Goal: Task Accomplishment & Management: Manage account settings

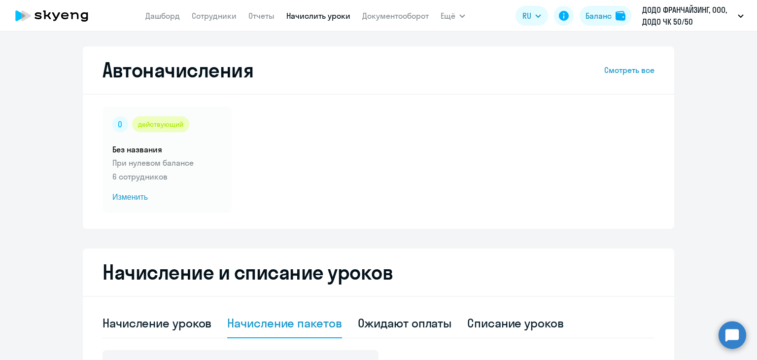
select select "10"
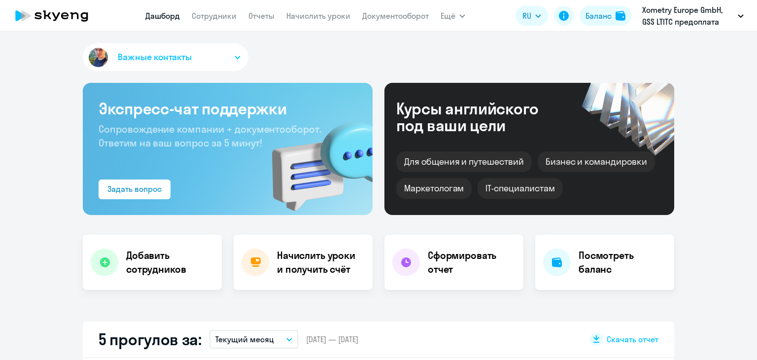
select select "30"
click at [330, 14] on link "Начислить уроки" at bounding box center [318, 16] width 64 height 10
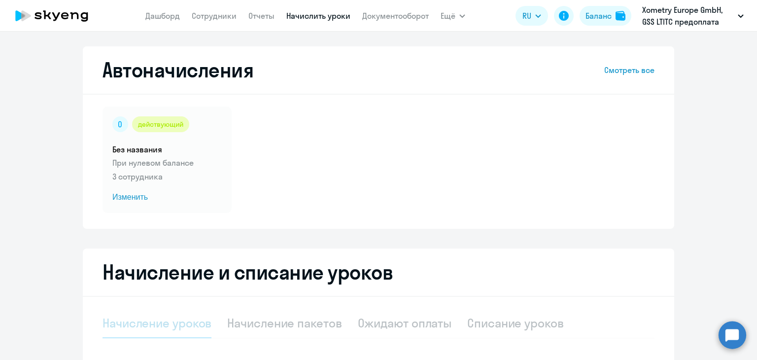
select select "10"
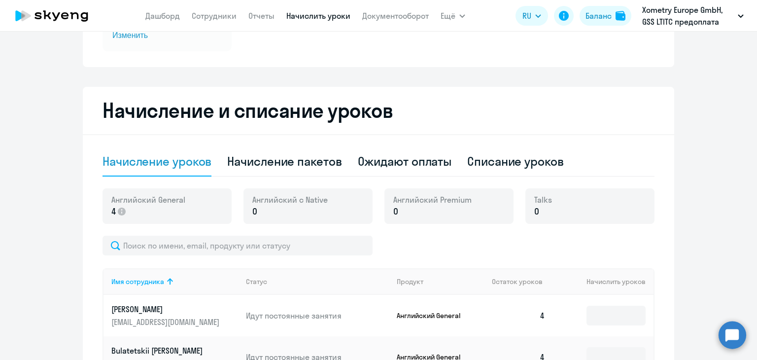
scroll to position [162, 0]
click at [291, 163] on div "Начисление пакетов" at bounding box center [284, 161] width 114 height 16
select select "10"
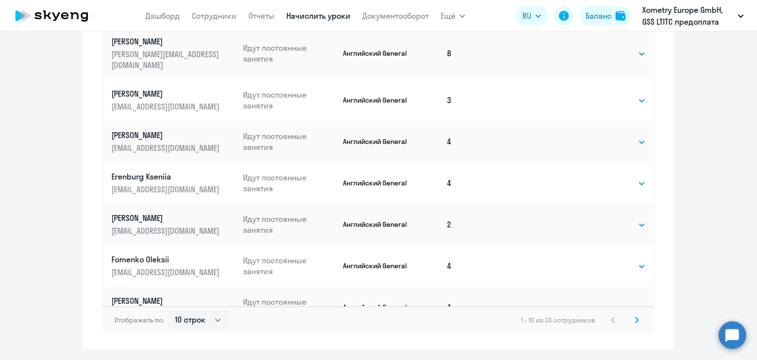
scroll to position [634, 0]
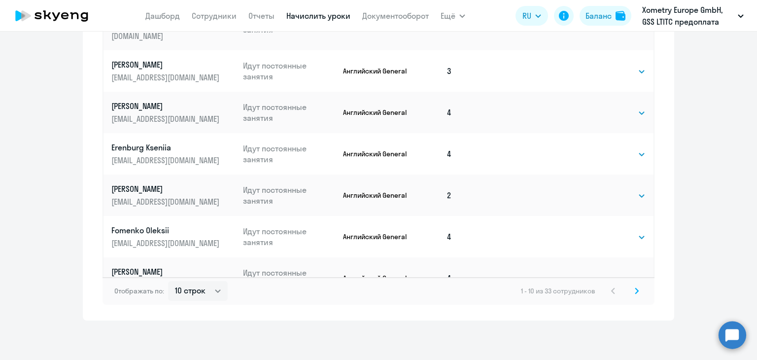
click at [635, 292] on icon at bounding box center [637, 290] width 4 height 7
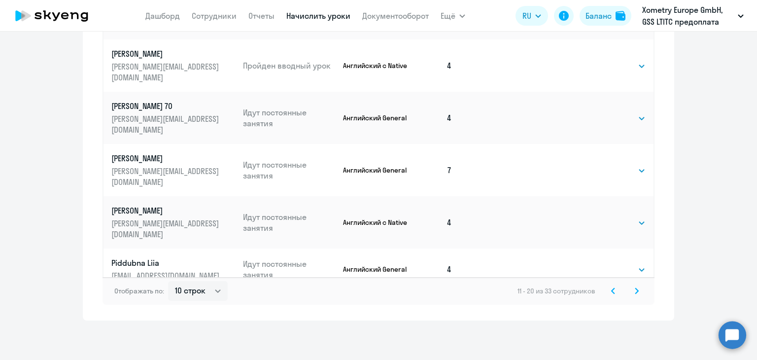
click at [631, 289] on svg-icon at bounding box center [637, 291] width 12 height 12
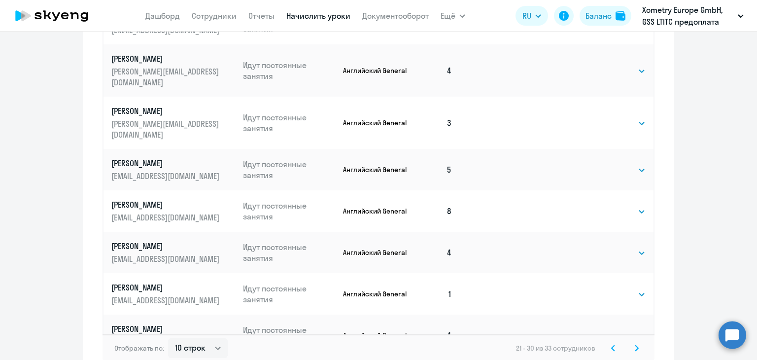
scroll to position [577, 0]
click at [623, 288] on select "Выбрать 4 8 16 32 64" at bounding box center [625, 294] width 40 height 12
select select "4"
click at [605, 288] on select "Выбрать 4 8 16 32 64" at bounding box center [625, 294] width 40 height 12
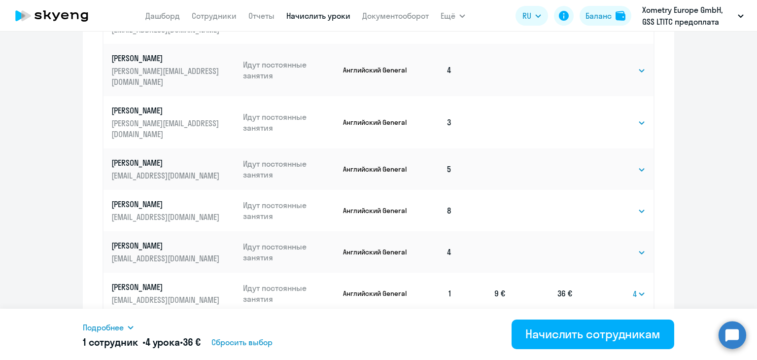
scroll to position [634, 0]
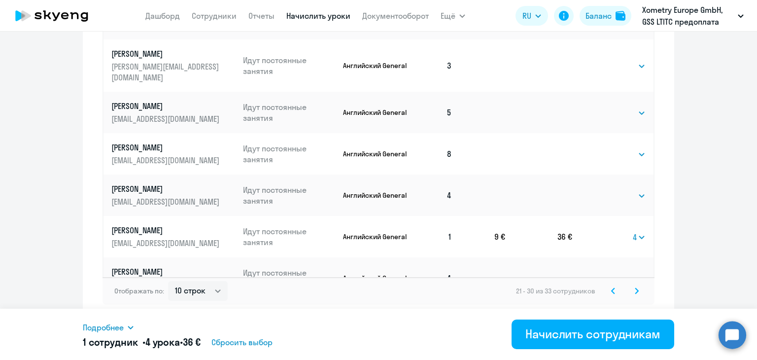
click at [635, 293] on icon at bounding box center [637, 290] width 4 height 7
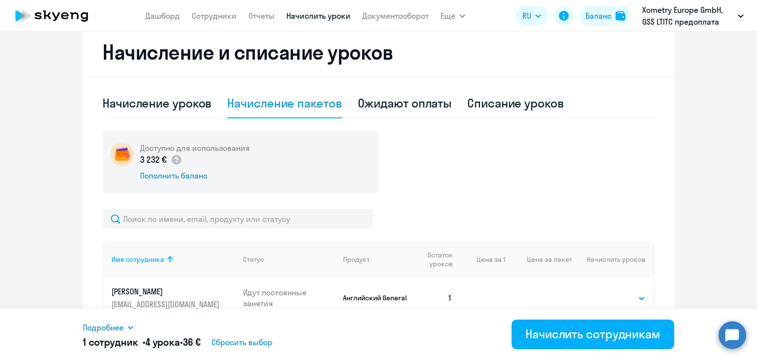
scroll to position [344, 0]
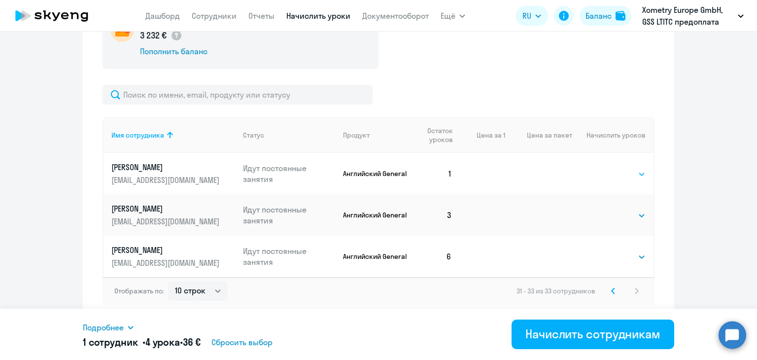
click at [619, 177] on select "Выбрать 4 8 16 32 64" at bounding box center [625, 174] width 40 height 12
select select "4"
click at [605, 168] on select "Выбрать 4 8 16 32 64" at bounding box center [625, 174] width 40 height 12
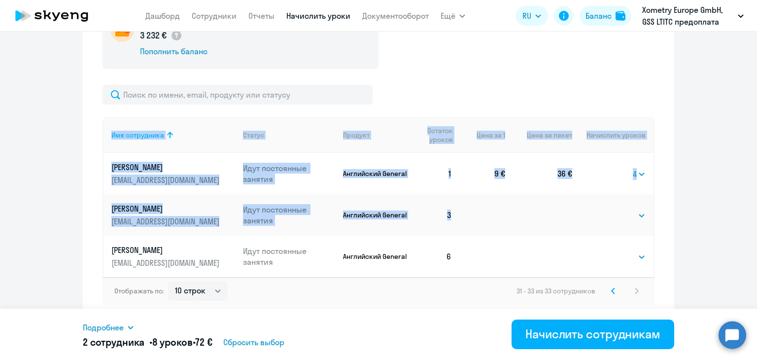
drag, startPoint x: 625, startPoint y: 206, endPoint x: 670, endPoint y: 213, distance: 46.0
click at [670, 213] on div "Начисление и списание уроков Начисление уроков Начисление пакетов Ожидают оплат…" at bounding box center [379, 112] width 592 height 416
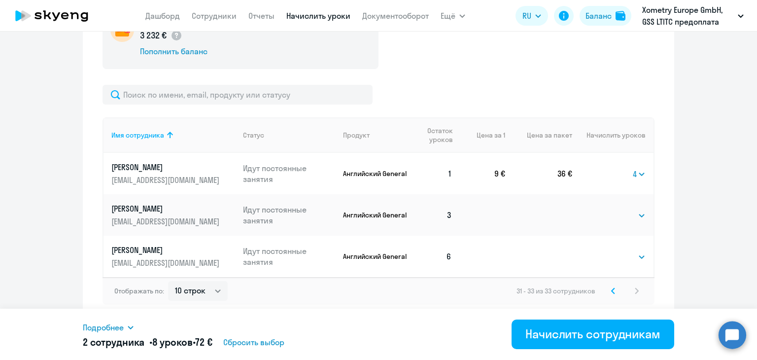
click at [678, 194] on ng-component "Автоначисления Смотреть все действующий Без названия При нулевом балансе 3 сотр…" at bounding box center [378, 11] width 757 height 618
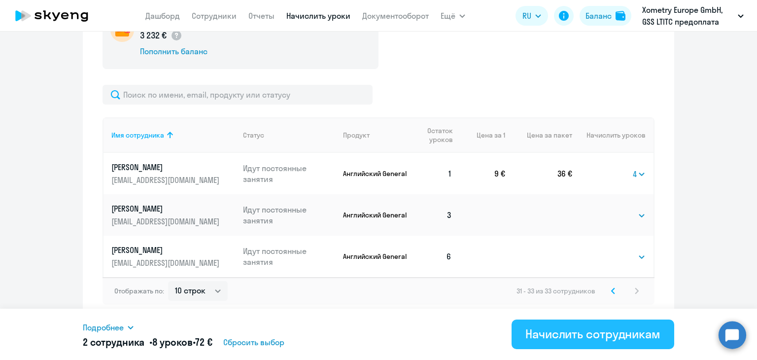
click at [601, 339] on div "Начислить сотрудникам" at bounding box center [592, 334] width 135 height 16
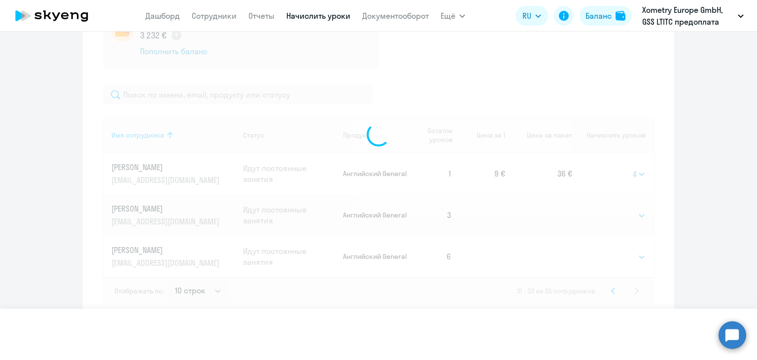
select select
